Goal: Find specific page/section: Find specific page/section

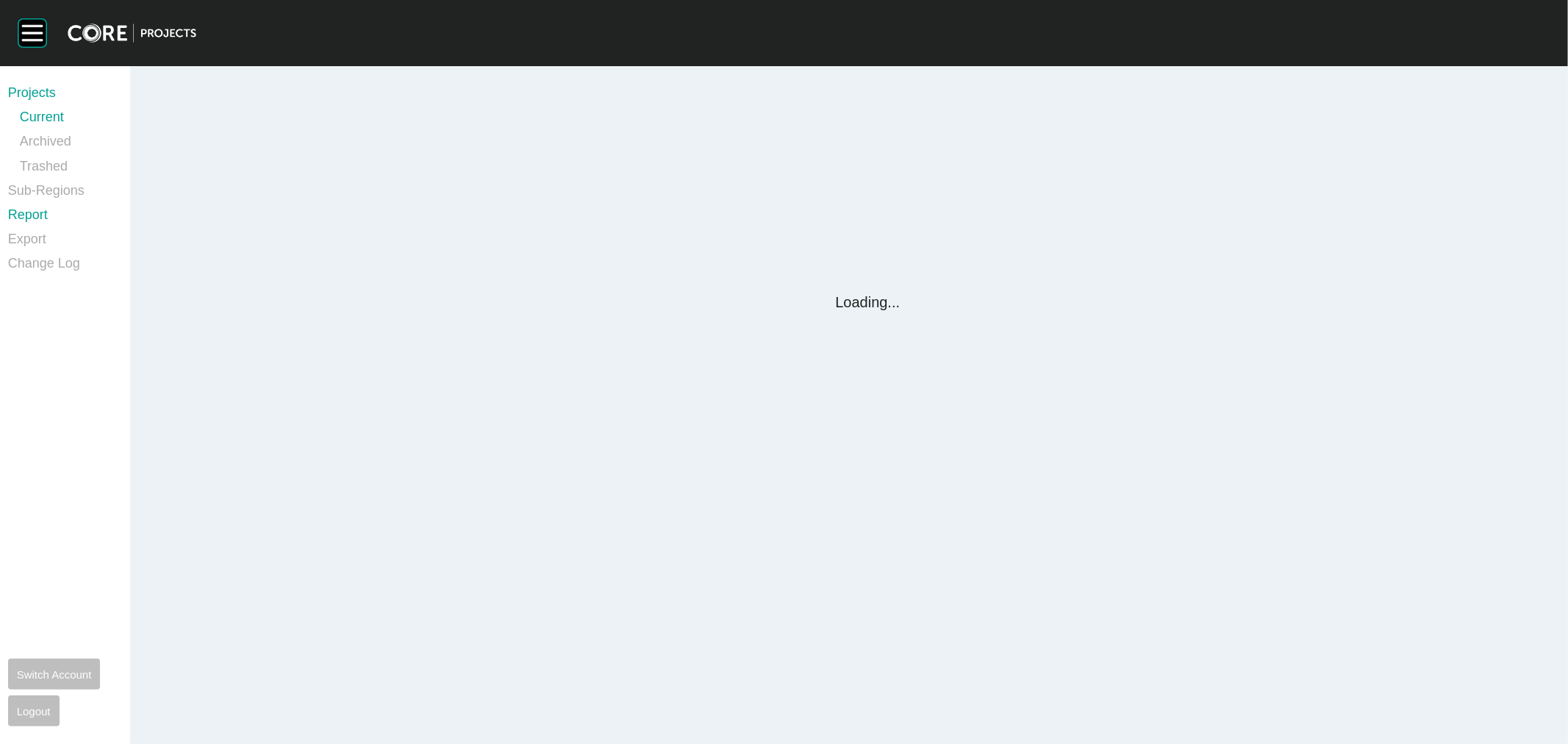
click at [40, 209] on link "Report" at bounding box center [60, 219] width 104 height 24
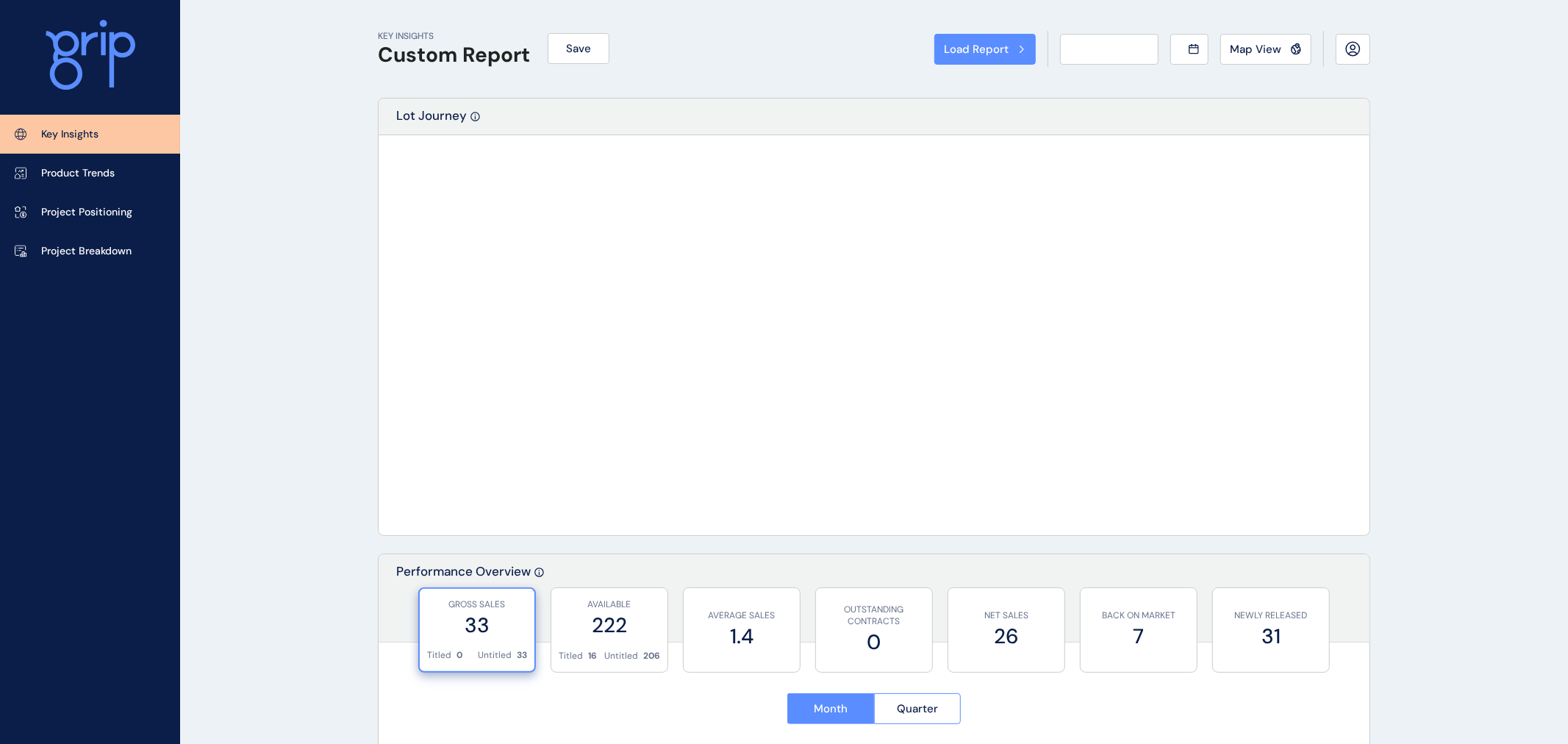
click at [38, 215] on div "Load Report Select from a previously saved report or search for a subregion bel…" at bounding box center [784, 372] width 1568 height 744
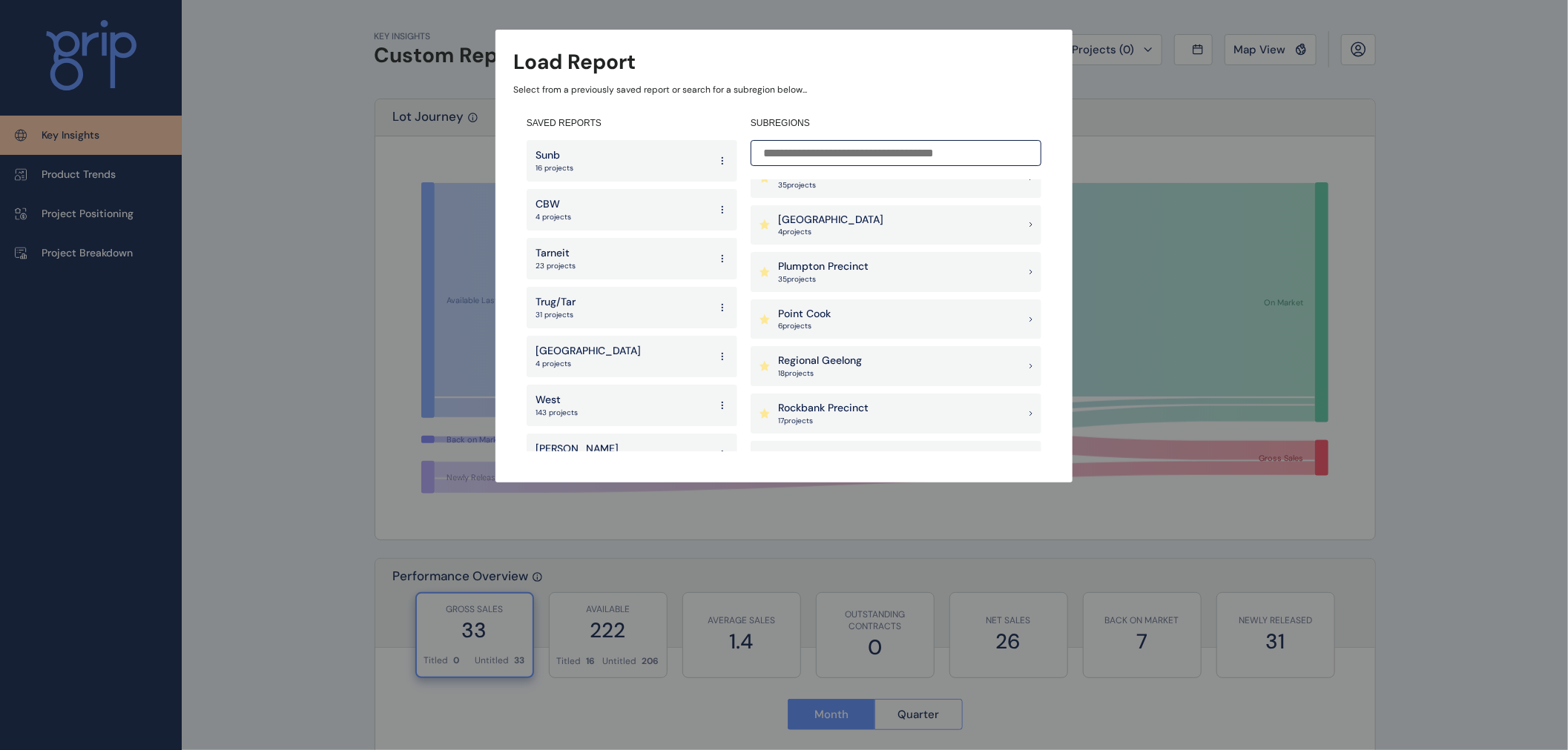
scroll to position [1071, 0]
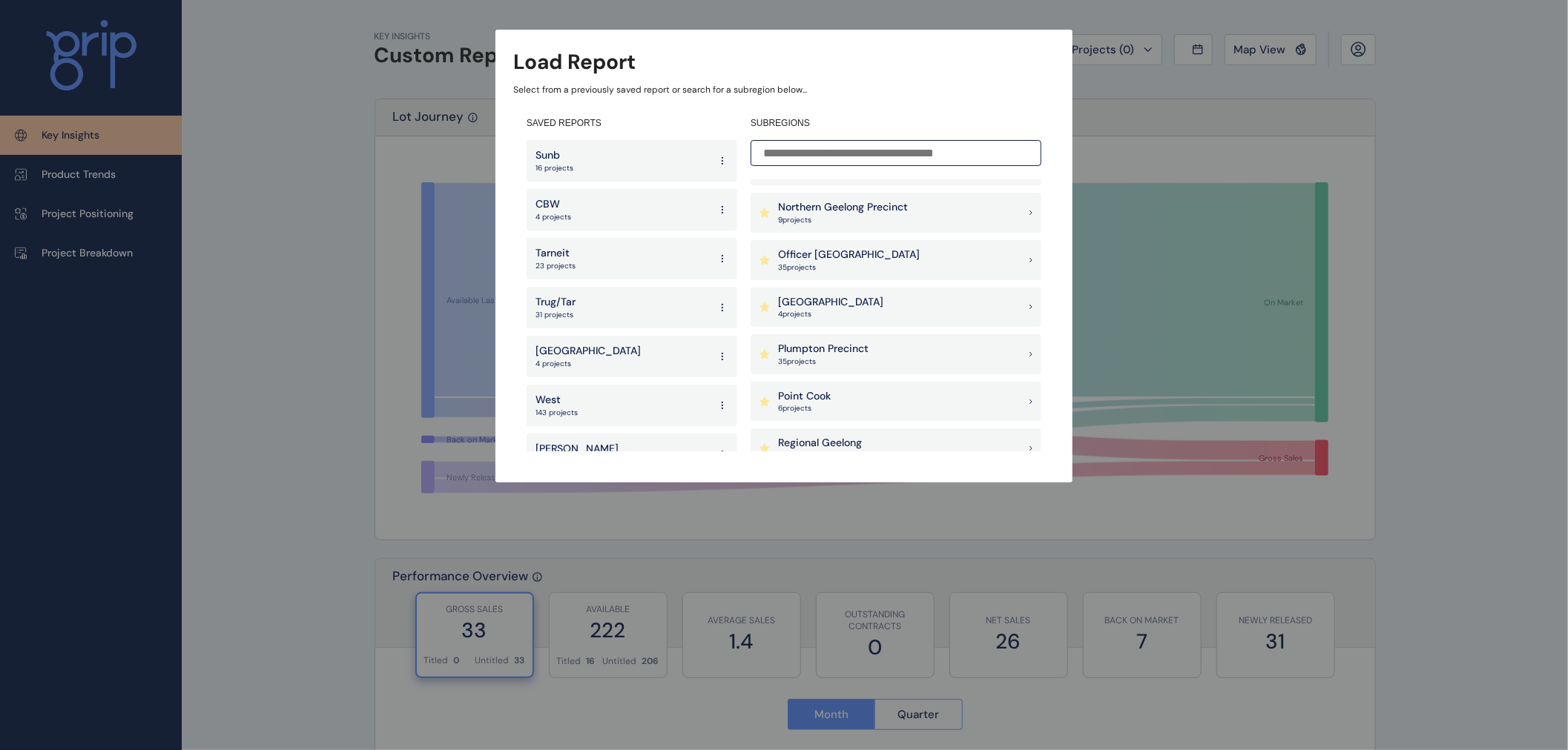
click at [833, 253] on p "Officer [GEOGRAPHIC_DATA]" at bounding box center [849, 254] width 142 height 15
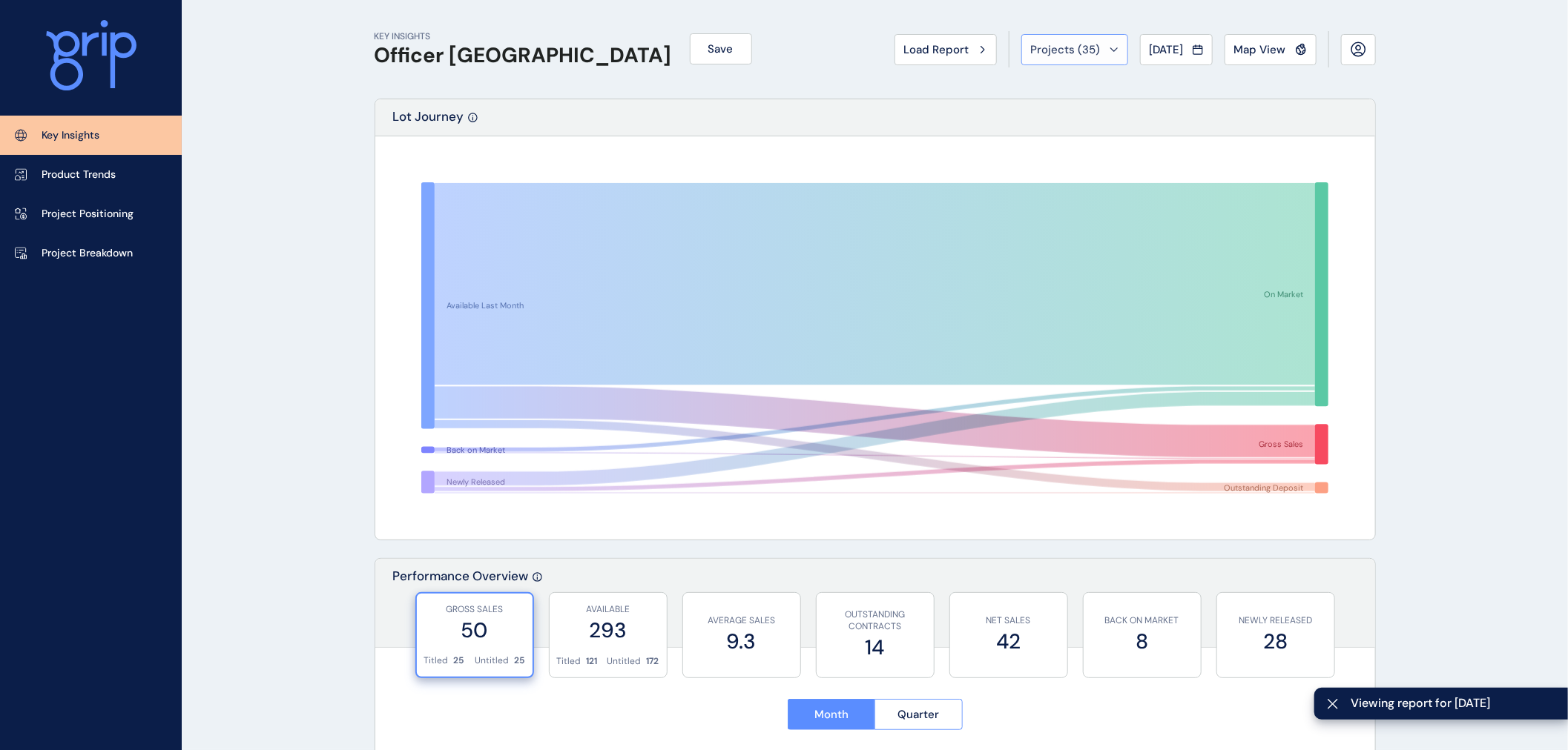
click at [1054, 55] on span "Projects ( 35 )" at bounding box center [1066, 49] width 70 height 15
click at [1255, 56] on span "Map View" at bounding box center [1260, 49] width 52 height 15
